Goal: Register for event/course

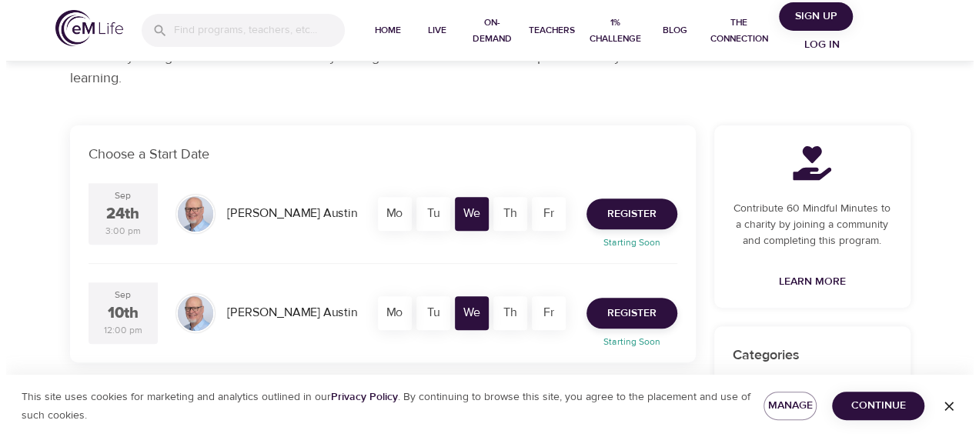
scroll to position [231, 0]
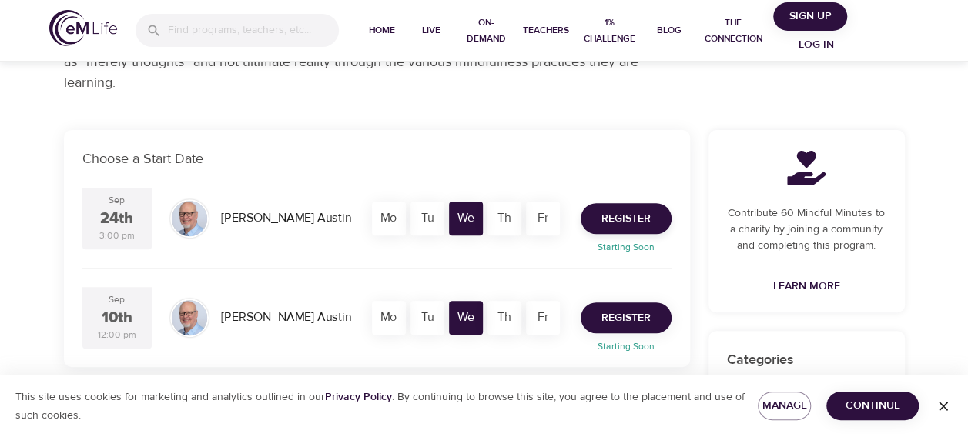
click at [610, 325] on span "Register" at bounding box center [625, 318] width 49 height 19
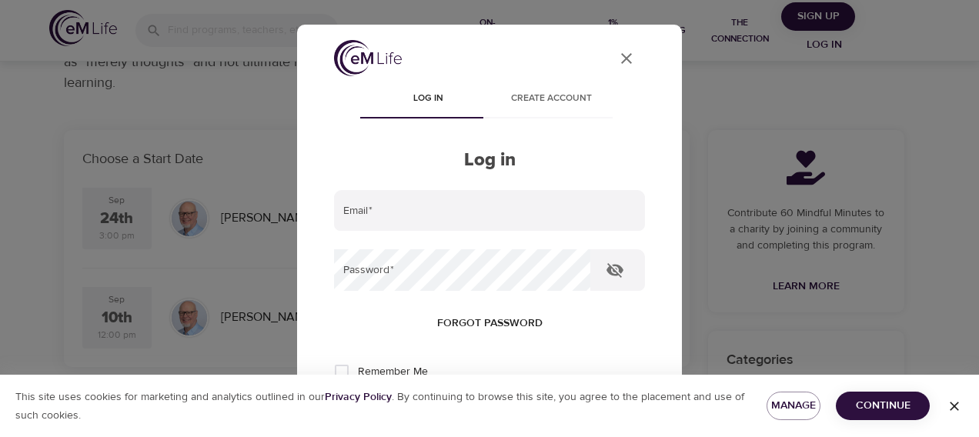
type input "[EMAIL_ADDRESS][PERSON_NAME][DOMAIN_NAME]"
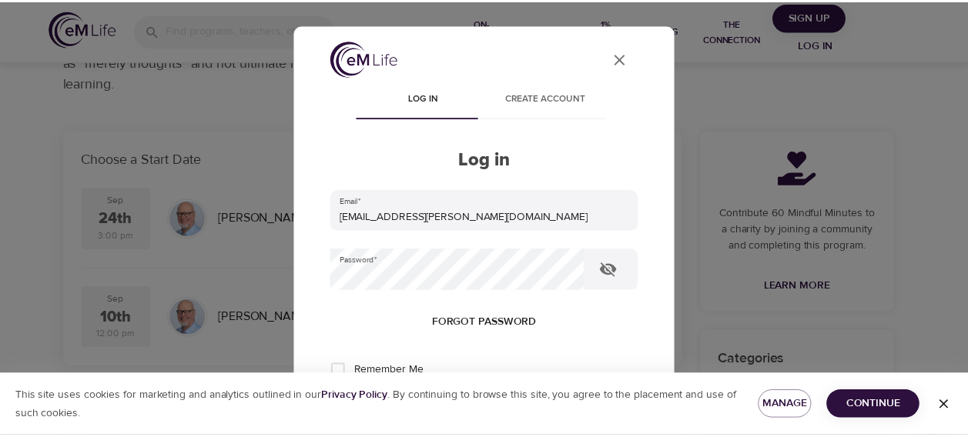
scroll to position [154, 0]
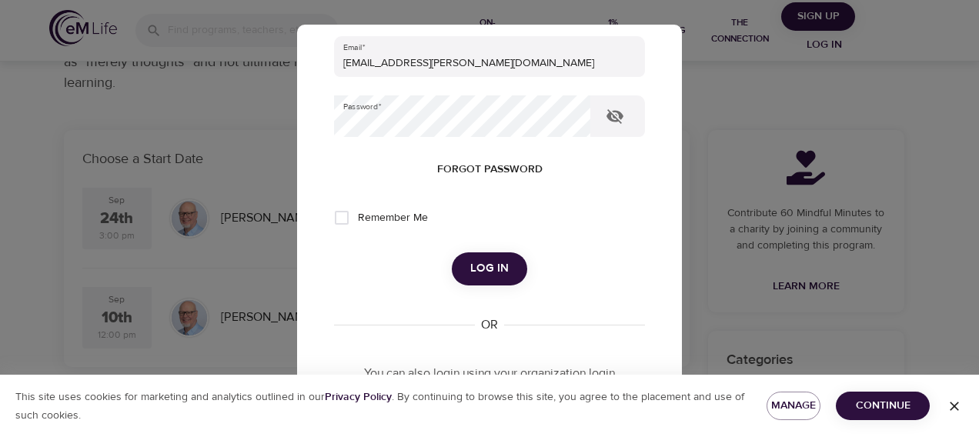
click at [488, 288] on div "Email   * [EMAIL_ADDRESS][PERSON_NAME][DOMAIN_NAME] Password   * Forgot passwor…" at bounding box center [489, 243] width 311 height 415
click at [491, 275] on span "Log in" at bounding box center [489, 269] width 38 height 20
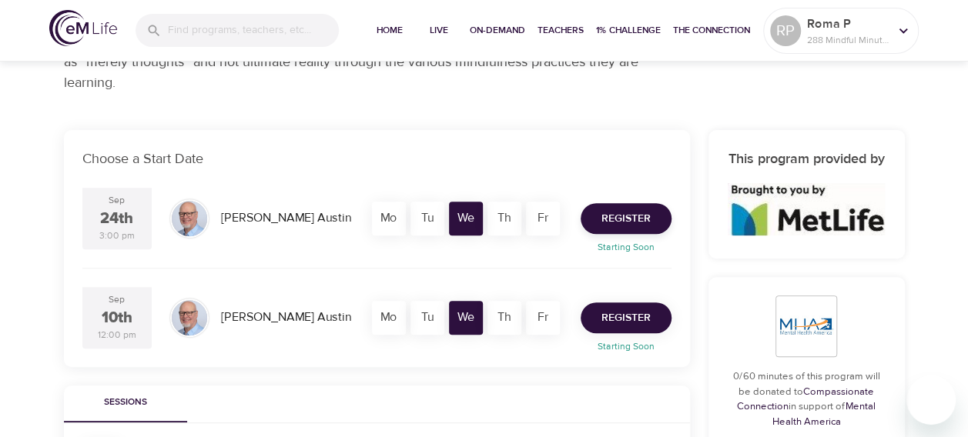
click at [642, 318] on span "Register" at bounding box center [625, 318] width 49 height 19
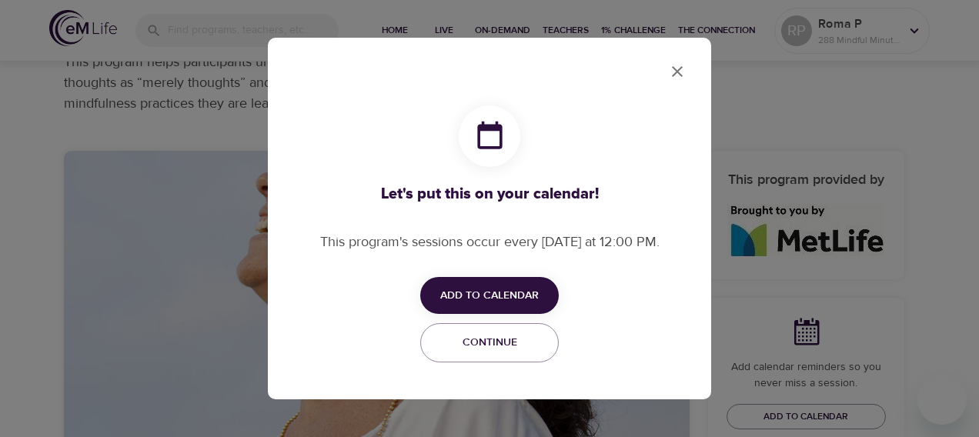
checkbox input "true"
click at [475, 300] on span "Add to Calendar" at bounding box center [489, 295] width 99 height 19
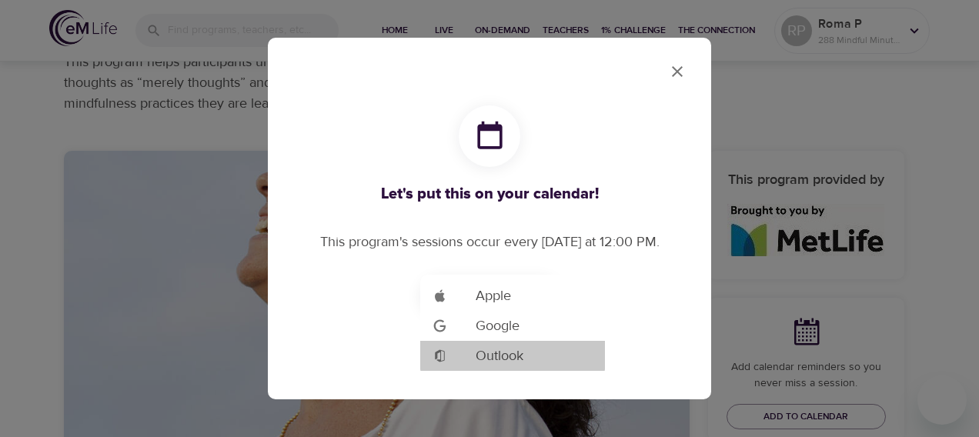
click at [484, 356] on span "Outlook" at bounding box center [500, 356] width 48 height 21
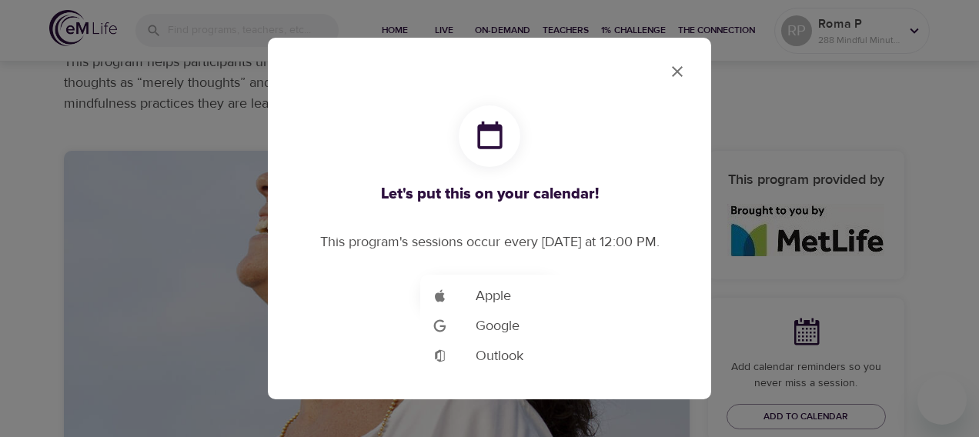
click at [42, 84] on div at bounding box center [489, 218] width 979 height 437
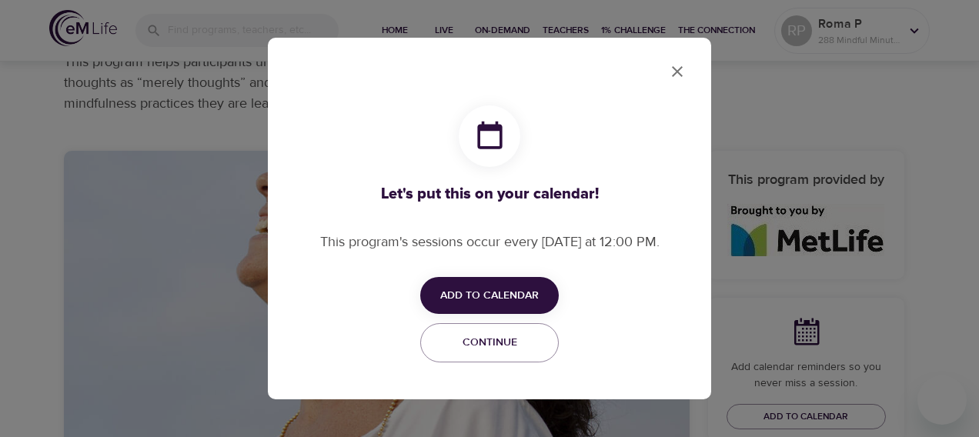
click at [676, 85] on button "close" at bounding box center [677, 71] width 37 height 37
click at [671, 72] on icon "close" at bounding box center [677, 71] width 18 height 18
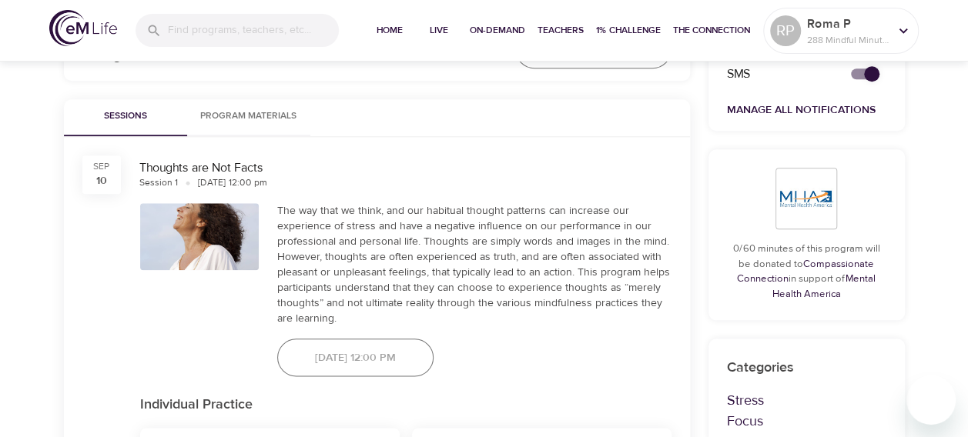
scroll to position [847, 0]
